Goal: Task Accomplishment & Management: Complete application form

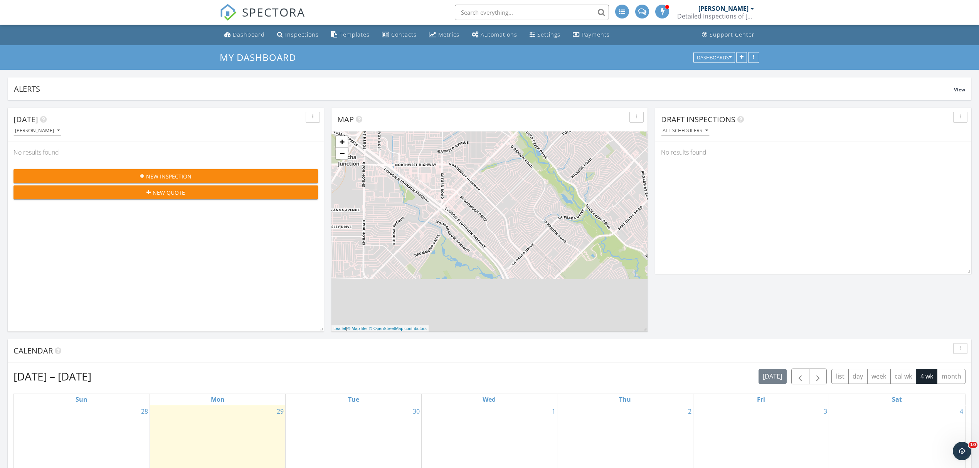
click at [155, 176] on span "New Inspection" at bounding box center [168, 176] width 45 height 8
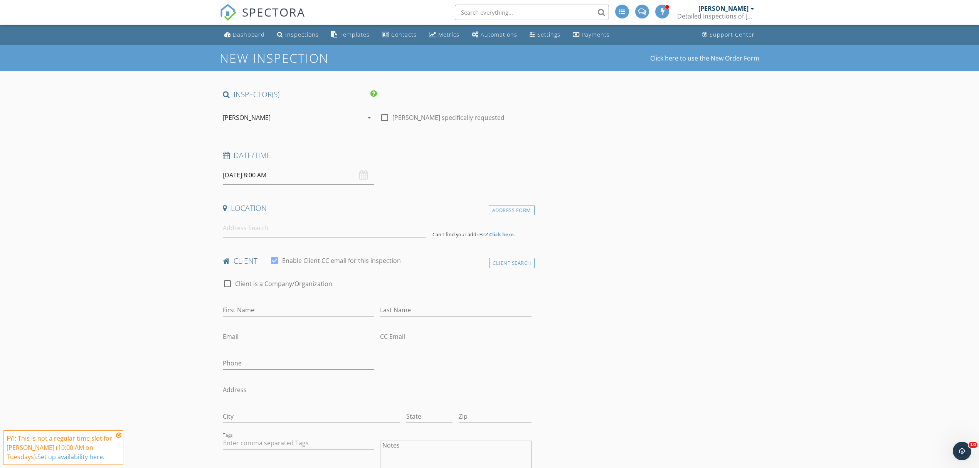
click at [258, 177] on input "[DATE] 8:00 AM" at bounding box center [298, 175] width 151 height 19
type input "09"
type input "09/30/2025 9:00 AM"
click at [267, 301] on span at bounding box center [267, 303] width 5 height 8
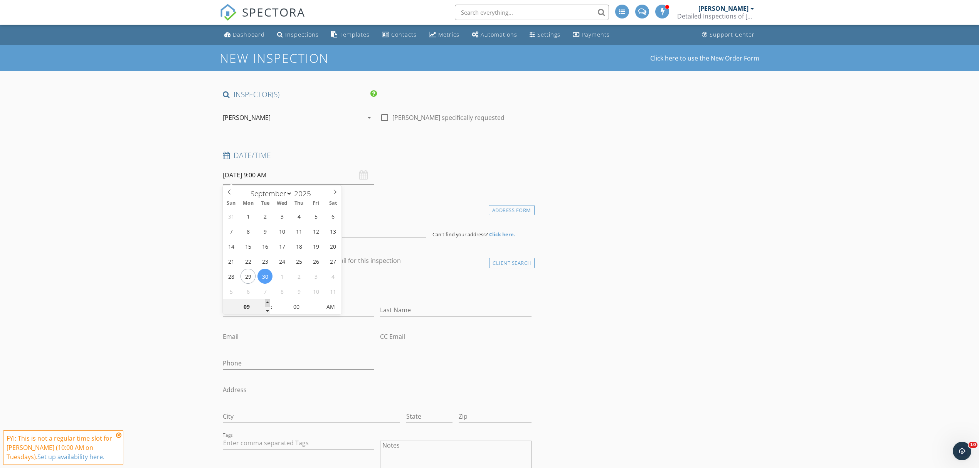
type input "10"
type input "09/30/2025 10:00 AM"
click at [254, 229] on input at bounding box center [325, 228] width 204 height 19
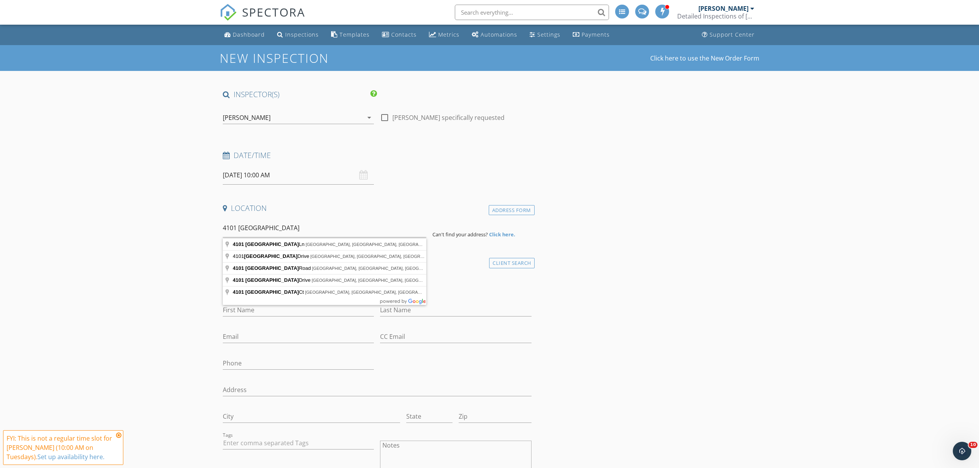
type input "4101 Dundee Ln, Plano, TX, USA"
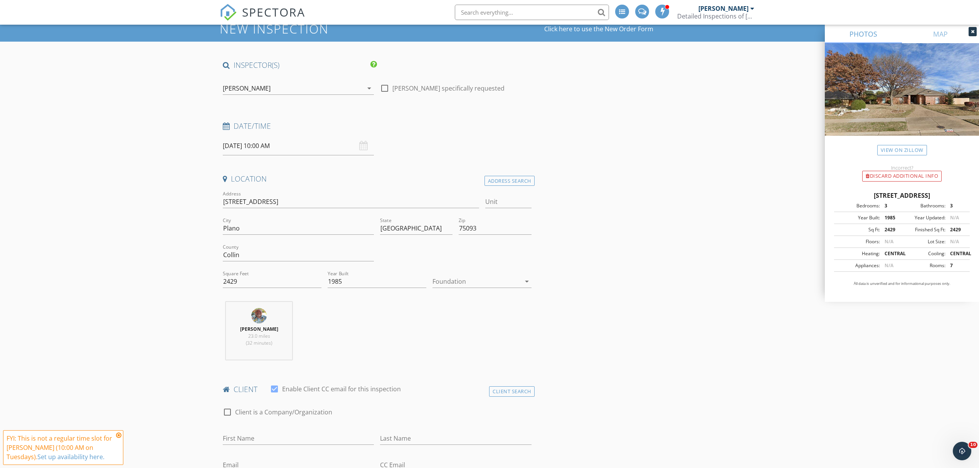
scroll to position [51, 0]
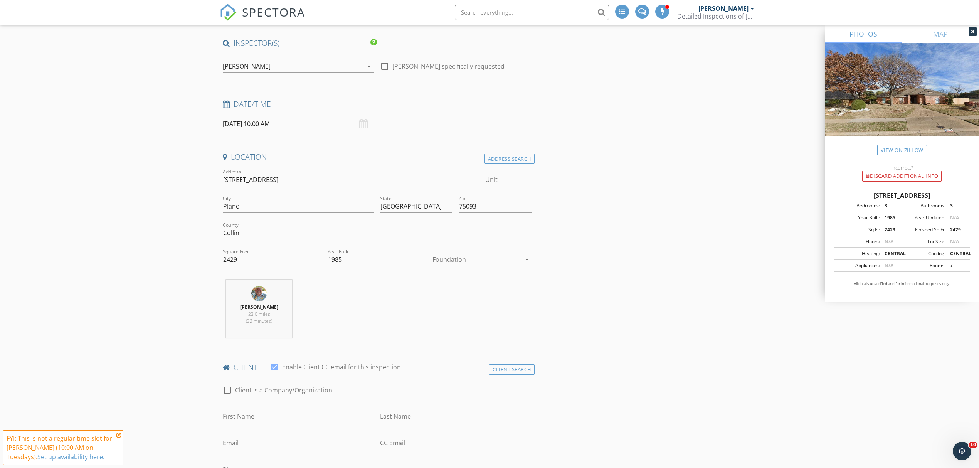
click at [500, 261] on div at bounding box center [477, 259] width 88 height 12
click at [452, 298] on div "Slab" at bounding box center [482, 300] width 86 height 9
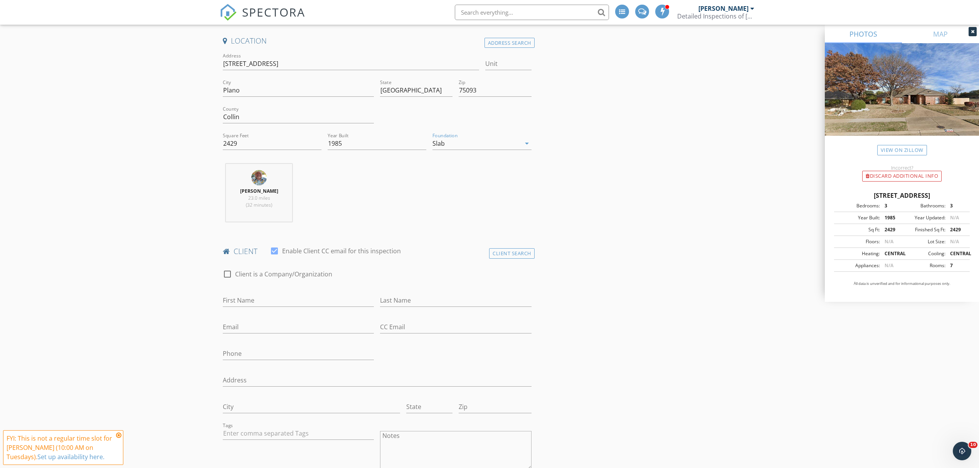
scroll to position [257, 0]
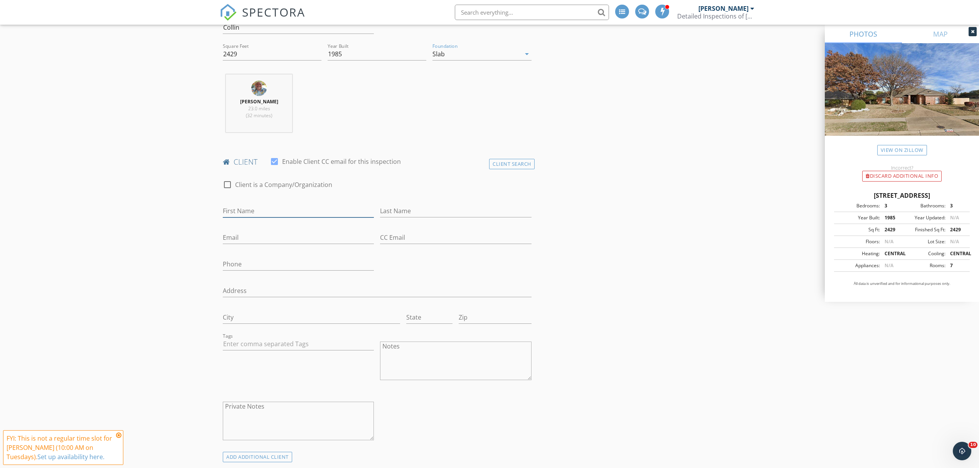
click at [253, 212] on input "First Name" at bounding box center [298, 211] width 151 height 13
type input "Samuel"
type input "Murala"
type input "smurala55@gmail.com"
type input "224-944-6681"
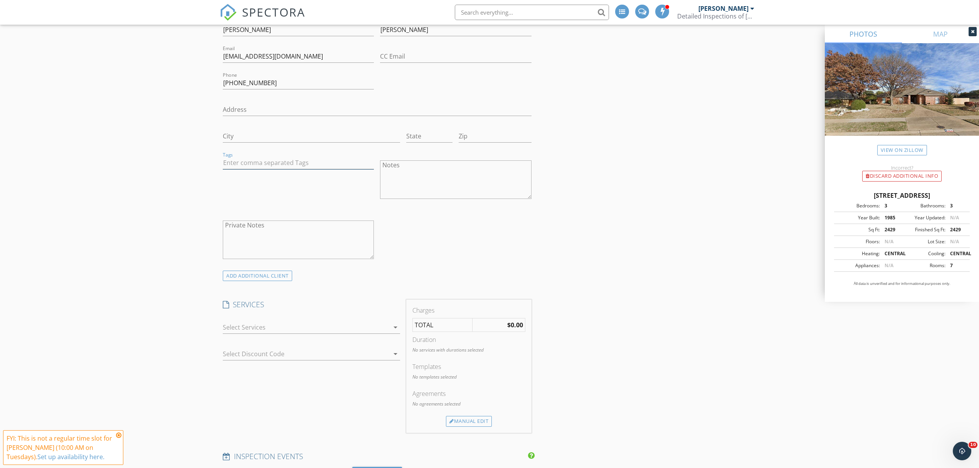
scroll to position [463, 0]
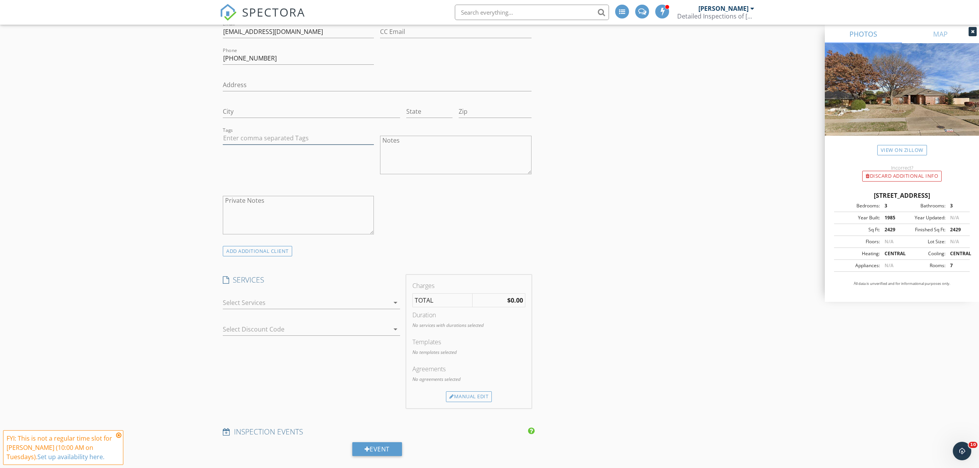
click at [251, 304] on div at bounding box center [306, 302] width 167 height 12
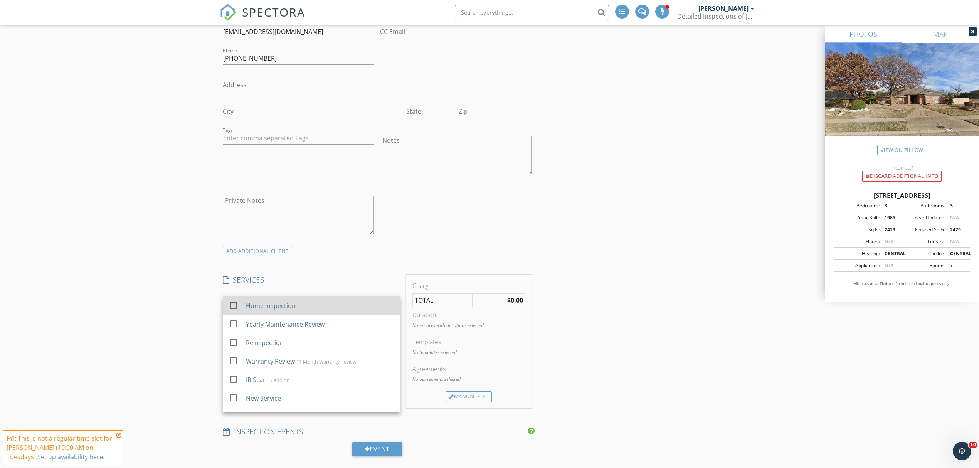
click at [252, 308] on div "Home Inspection" at bounding box center [271, 305] width 50 height 9
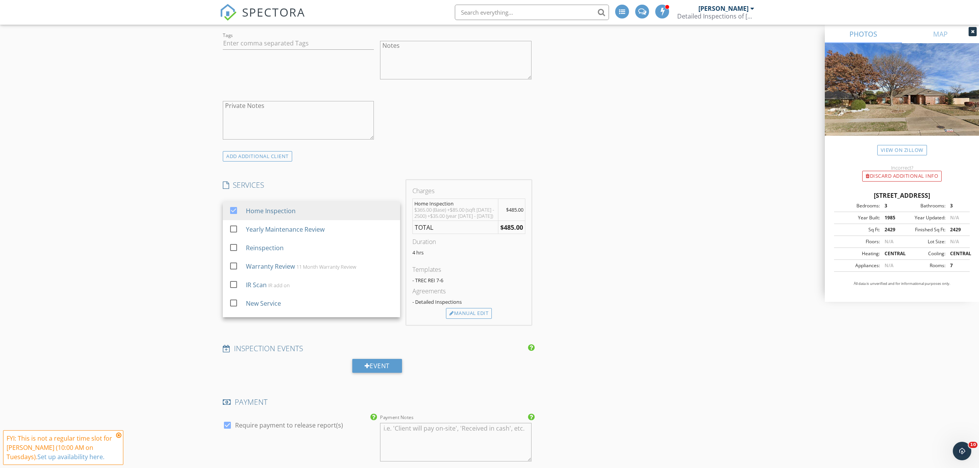
scroll to position [565, 0]
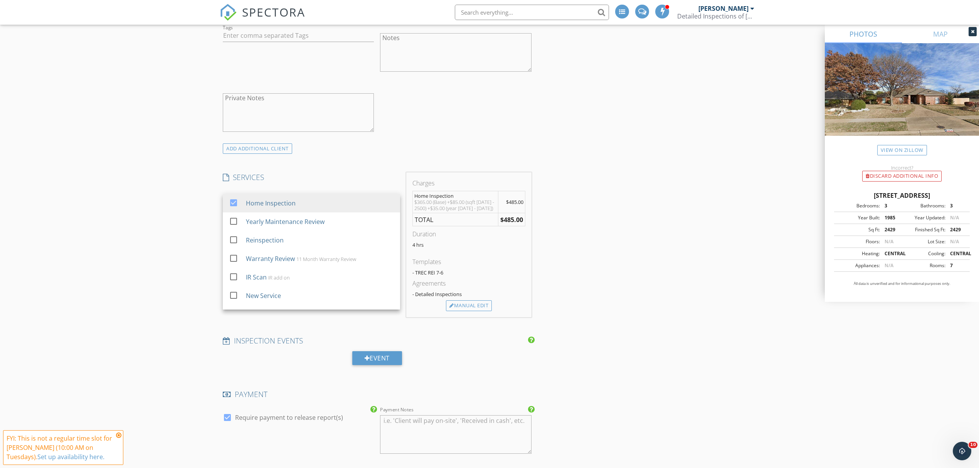
click at [161, 289] on div "New Inspection Click here to use the New Order Form INSPECTOR(S) check_box Jim …" at bounding box center [489, 272] width 979 height 1584
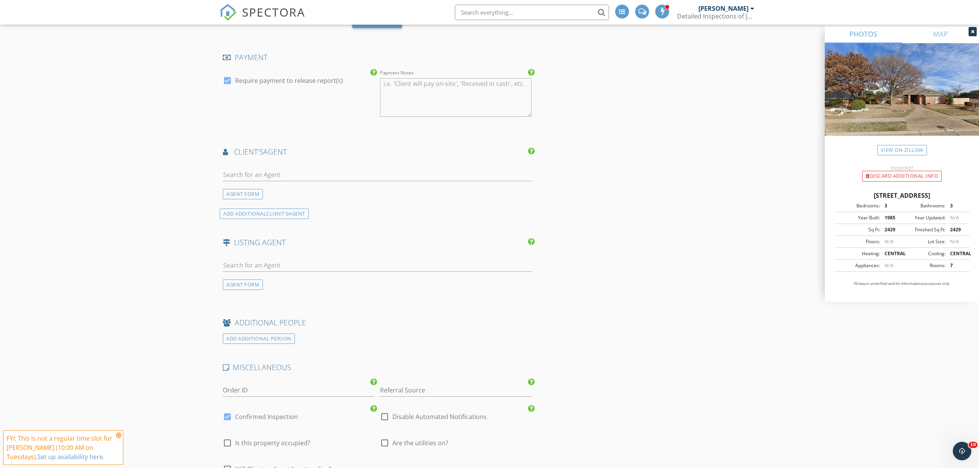
scroll to position [925, 0]
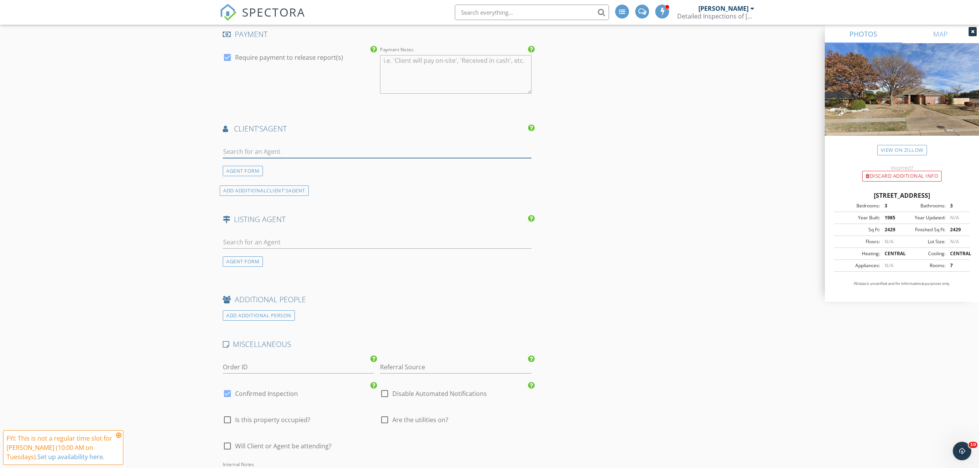
click at [276, 157] on input "text" at bounding box center [377, 151] width 309 height 13
type input "kevin"
click at [272, 213] on div "Kevin Kidakarn" at bounding box center [269, 211] width 48 height 9
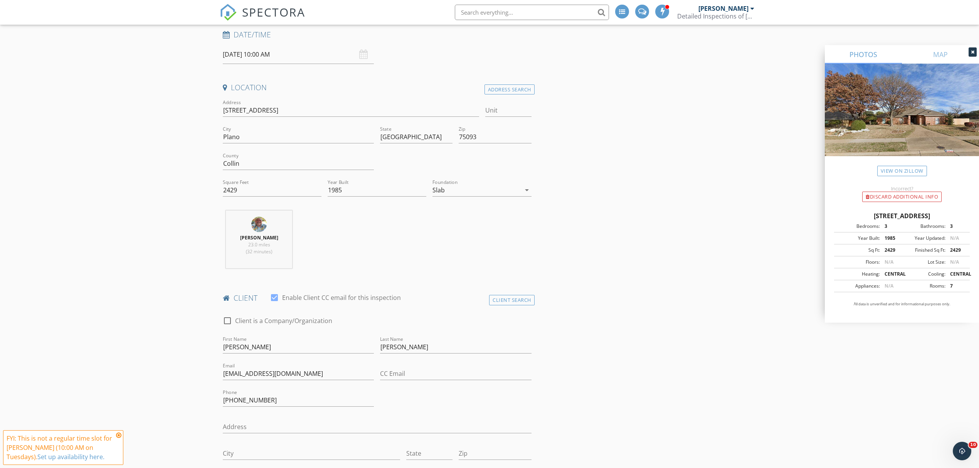
scroll to position [0, 0]
